Goal: Task Accomplishment & Management: Complete application form

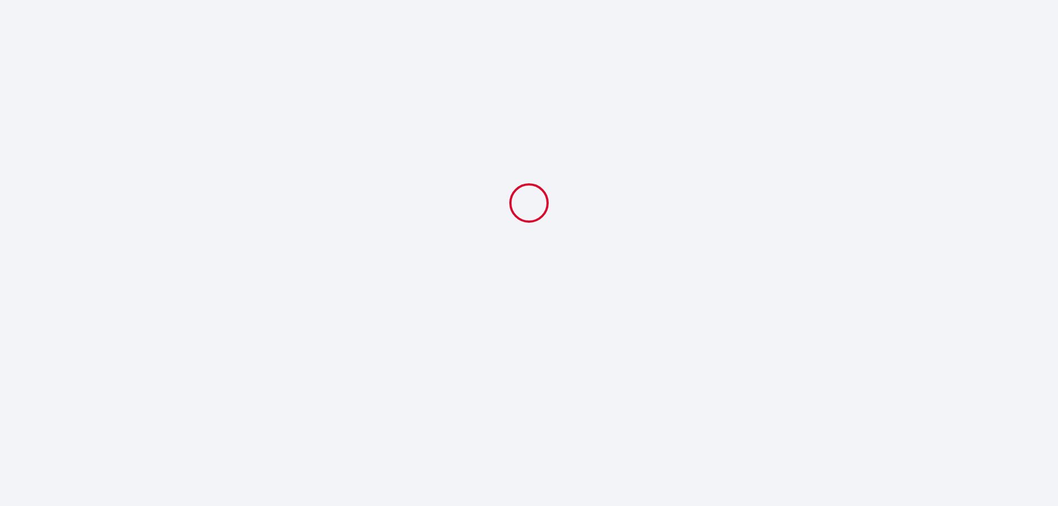
select select "06:30"
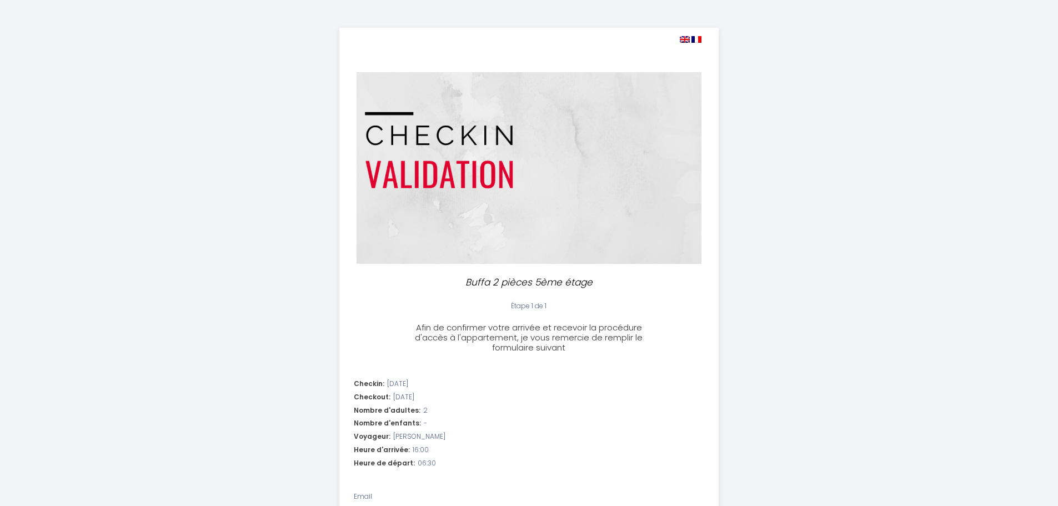
click at [686, 36] on img at bounding box center [685, 39] width 10 height 7
click at [683, 37] on img at bounding box center [685, 39] width 10 height 7
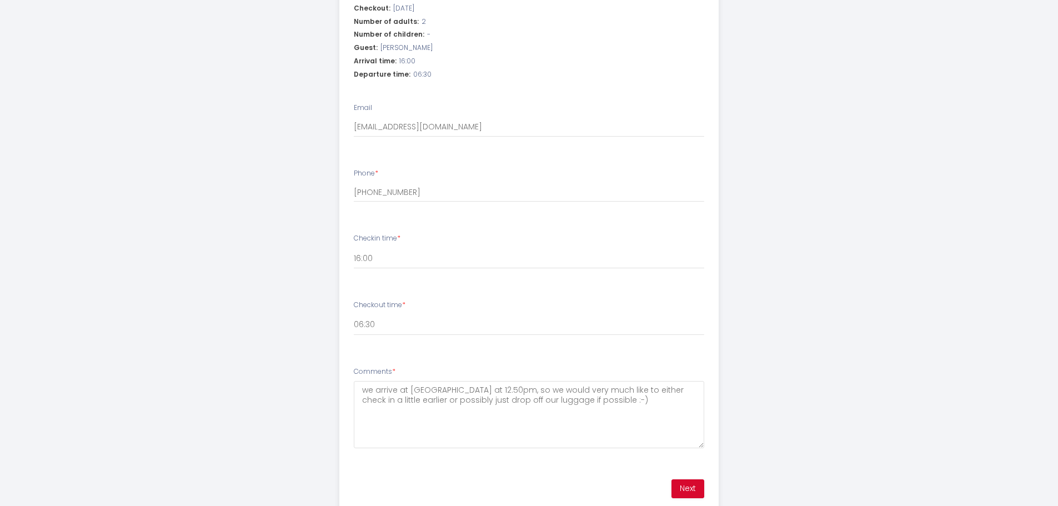
scroll to position [427, 0]
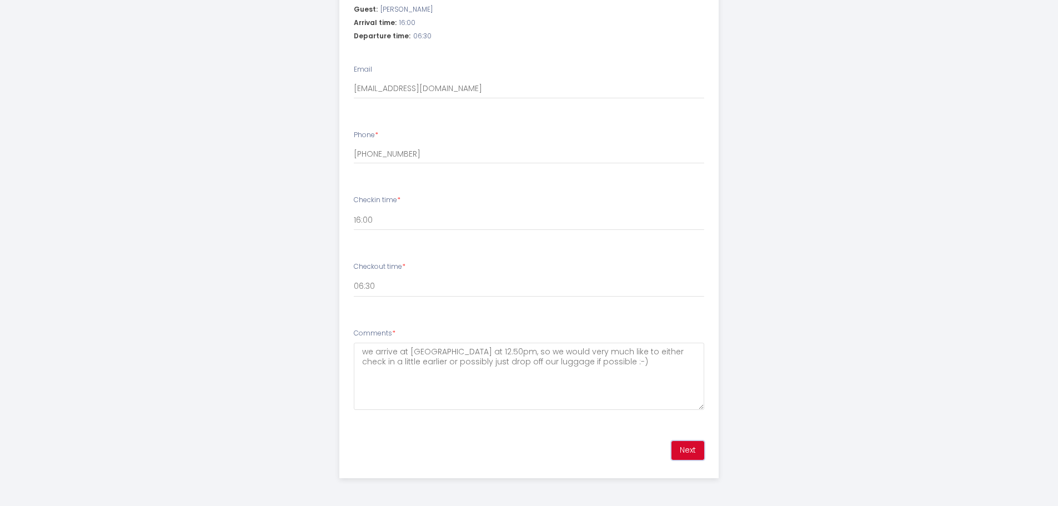
click at [686, 447] on button "Next" at bounding box center [687, 450] width 33 height 19
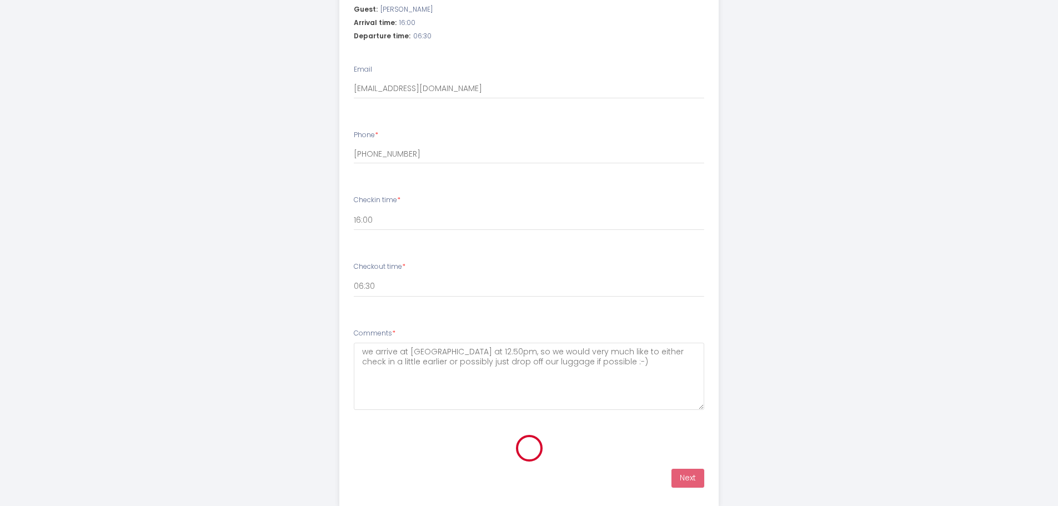
scroll to position [103, 0]
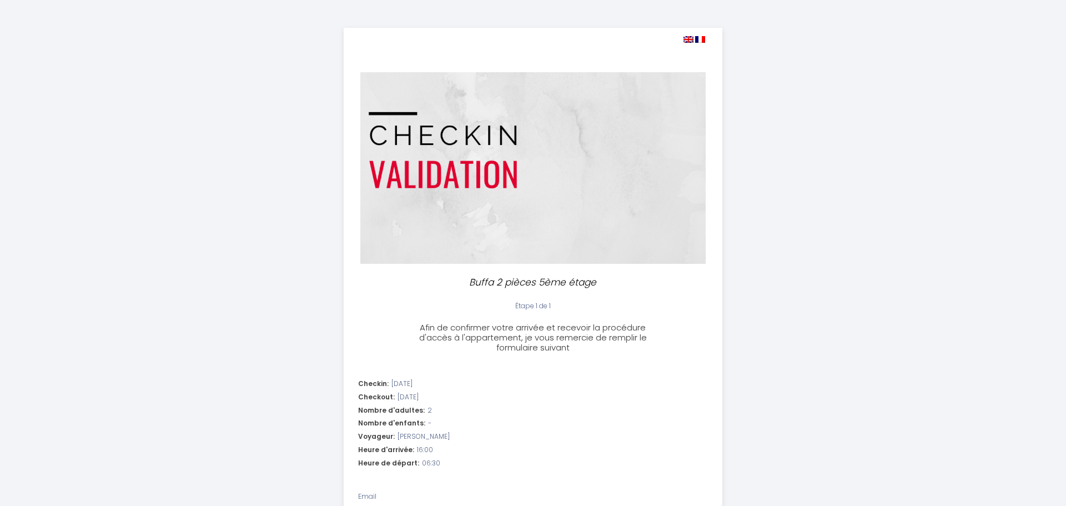
select select "06:30"
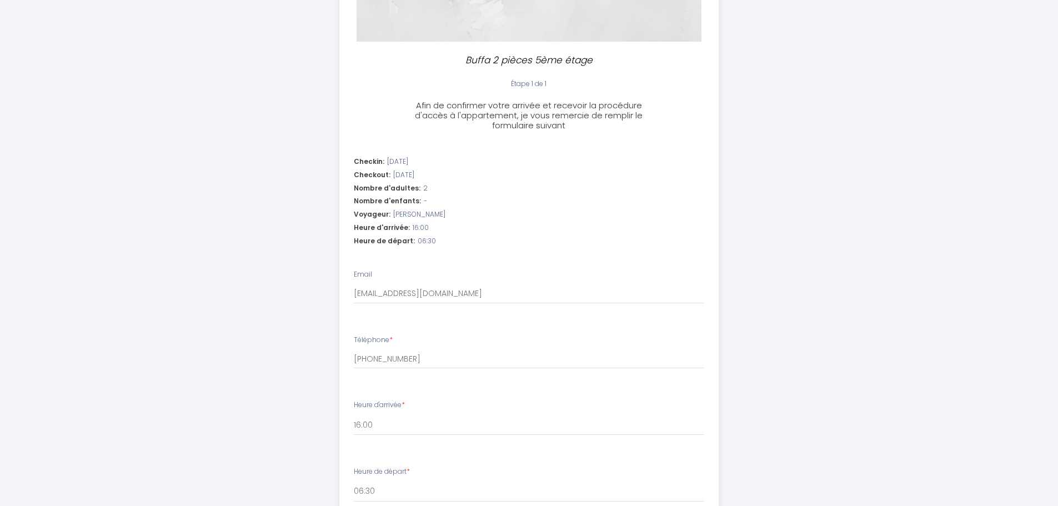
scroll to position [427, 0]
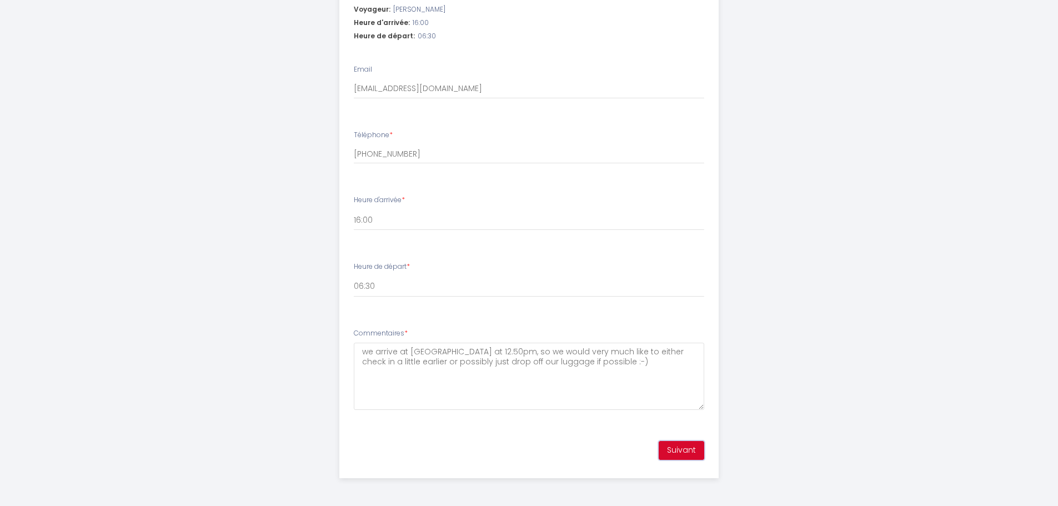
click at [686, 450] on button "Suivant" at bounding box center [682, 450] width 46 height 19
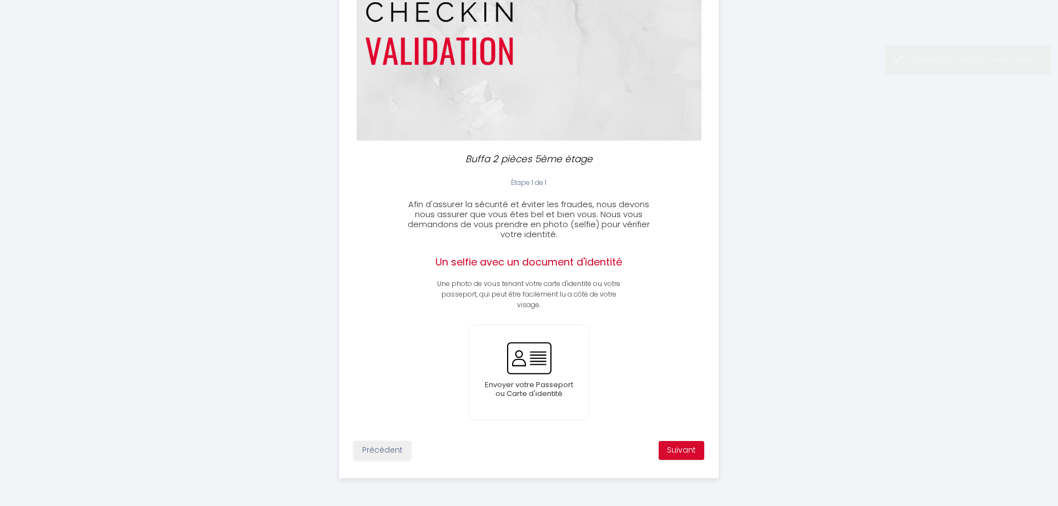
scroll to position [123, 0]
